Goal: Navigation & Orientation: Find specific page/section

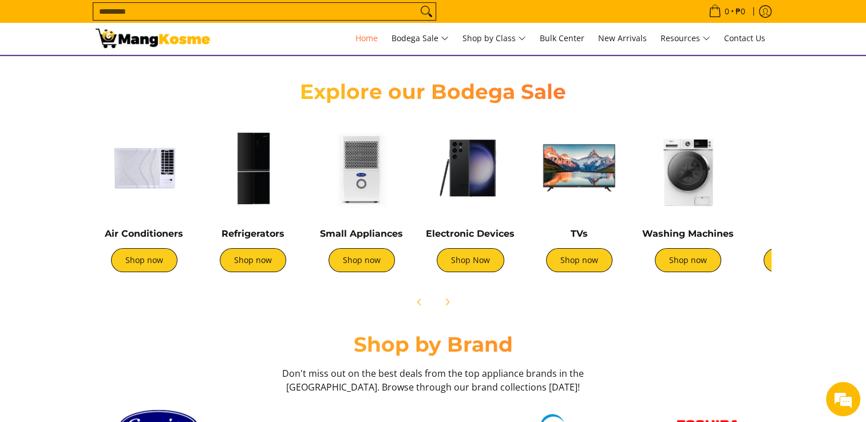
scroll to position [401, 0]
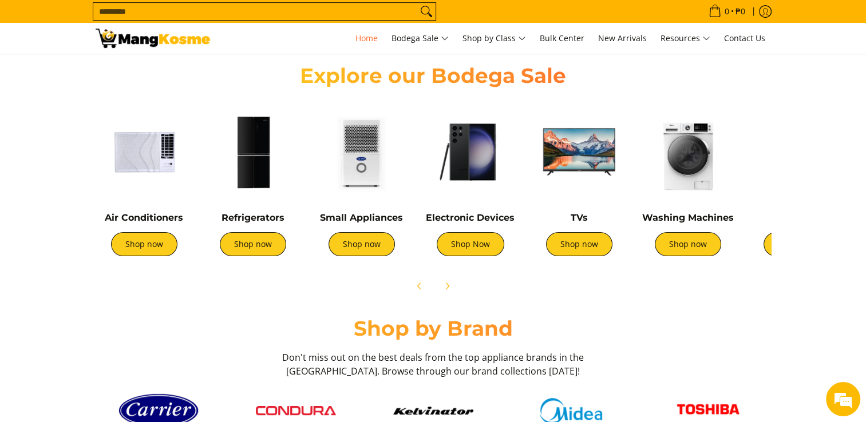
click at [147, 157] on img at bounding box center [144, 152] width 97 height 97
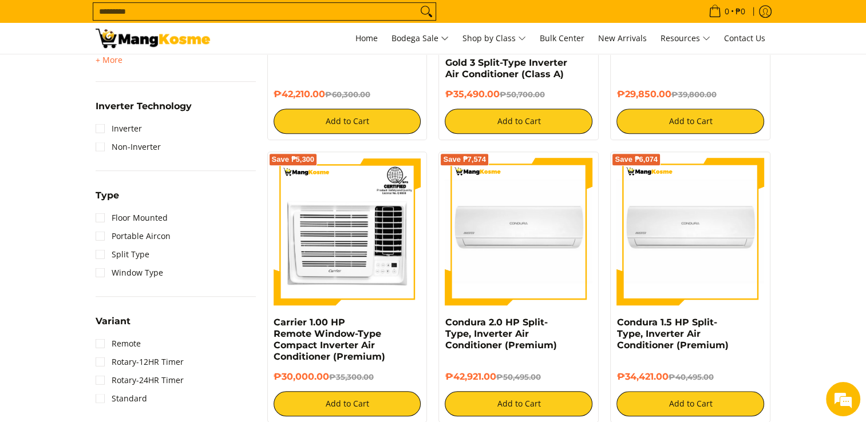
scroll to position [572, 0]
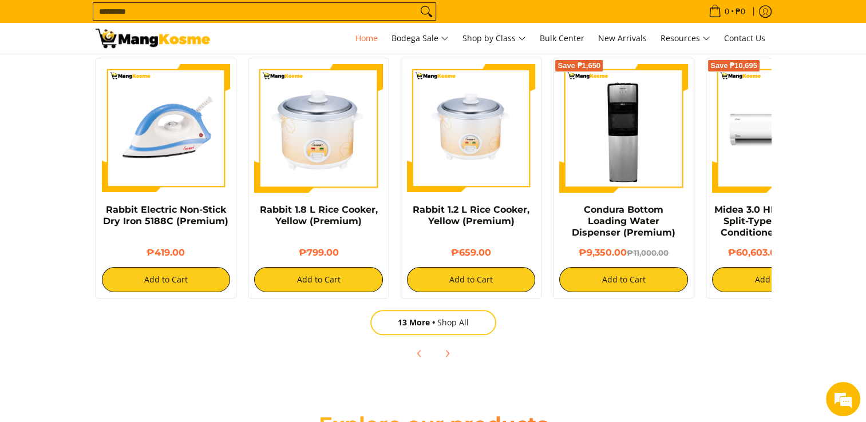
scroll to position [0, 910]
click at [451, 324] on link "13 More Shop All" at bounding box center [433, 322] width 126 height 25
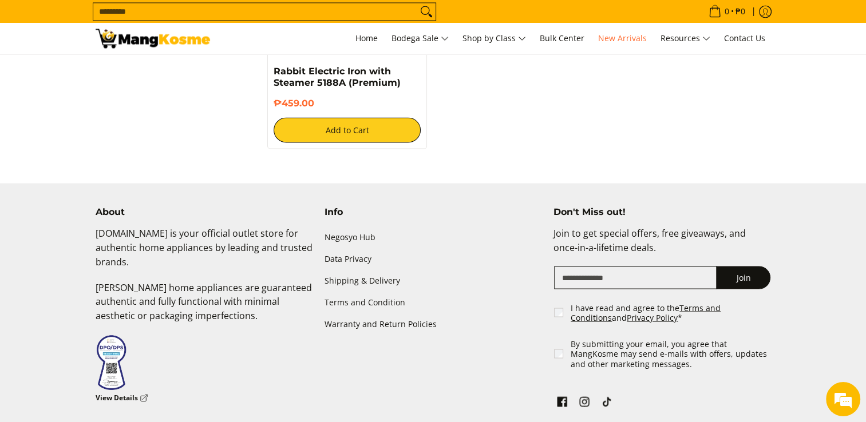
scroll to position [2160, 0]
